Goal: Use online tool/utility: Use online tool/utility

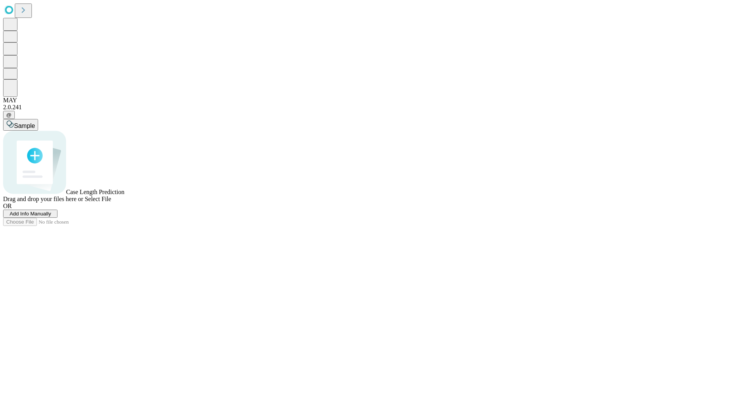
click at [111, 202] on span "Select File" at bounding box center [98, 199] width 26 height 7
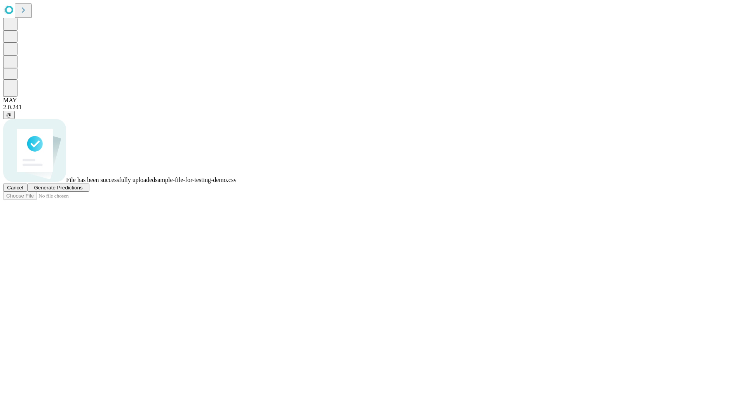
click at [82, 190] on span "Generate Predictions" at bounding box center [58, 188] width 49 height 6
